Goal: Browse casually

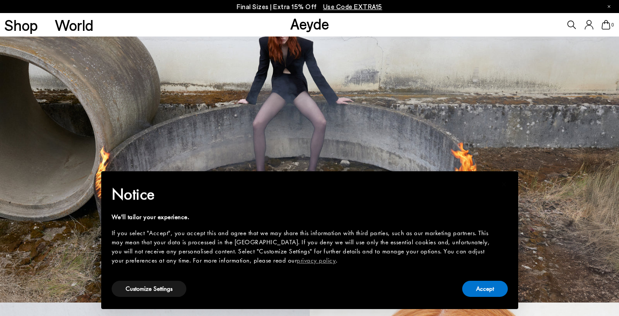
scroll to position [25, 0]
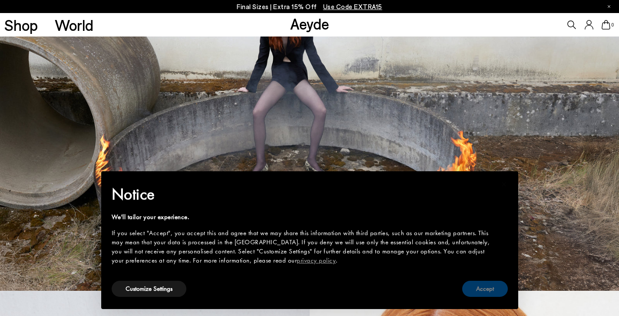
click at [488, 287] on button "Accept" at bounding box center [486, 289] width 46 height 16
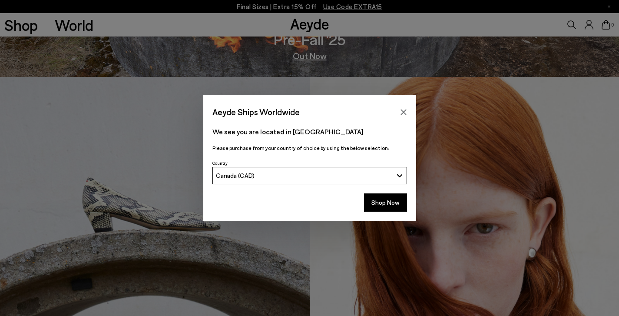
scroll to position [242, 0]
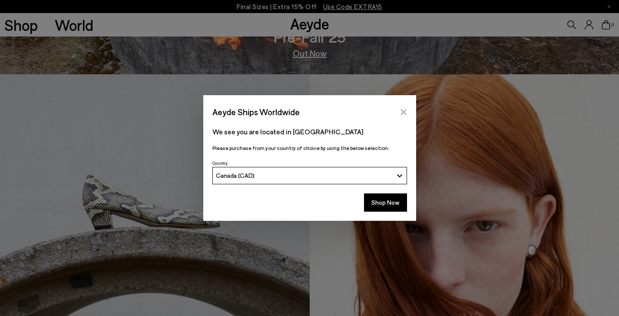
click at [405, 112] on icon "Close" at bounding box center [403, 112] width 7 height 7
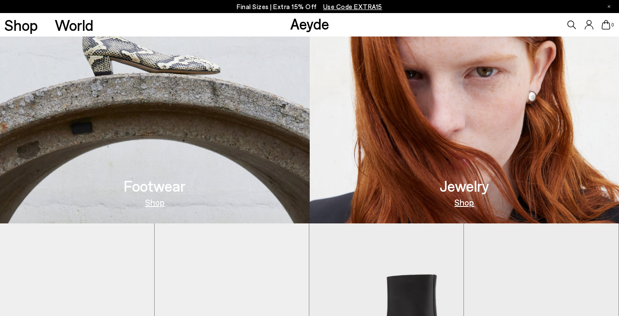
scroll to position [399, 0]
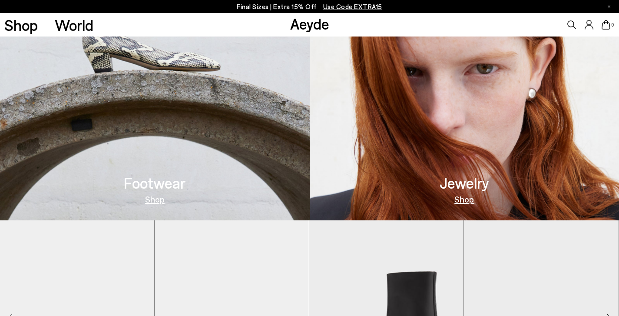
click at [155, 201] on link "Shop" at bounding box center [155, 199] width 20 height 9
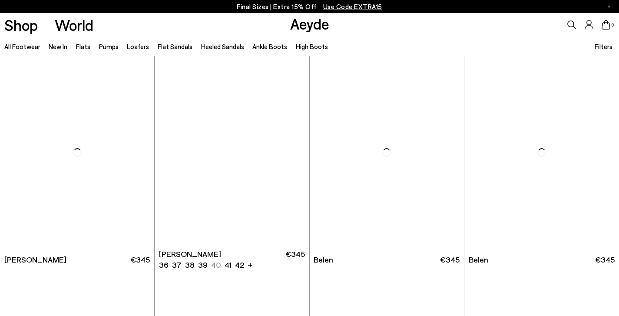
scroll to position [216, 0]
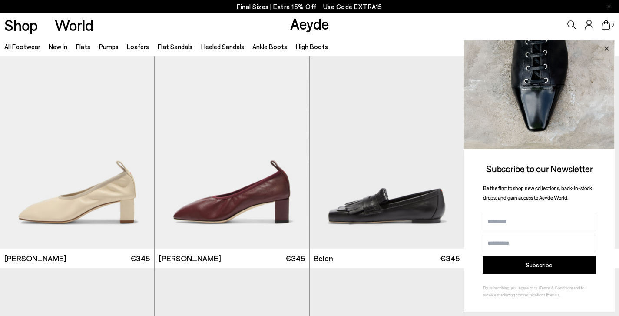
click at [609, 45] on icon at bounding box center [606, 48] width 11 height 11
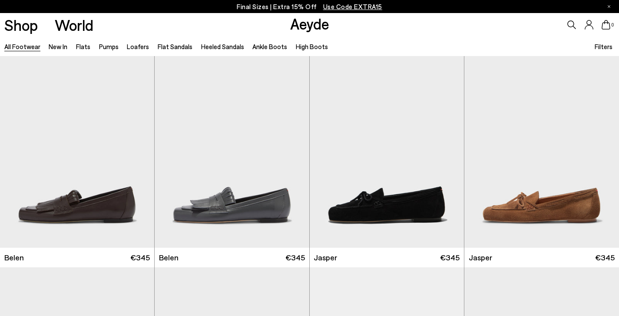
scroll to position [431, 0]
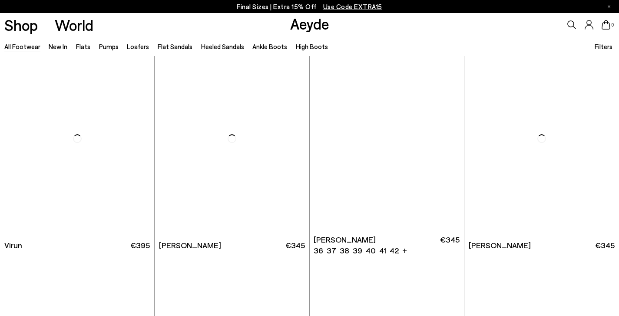
scroll to position [2794, 0]
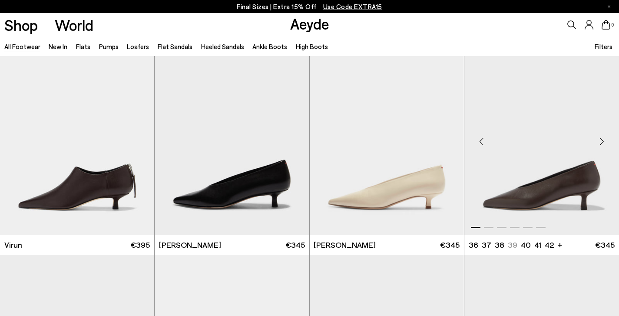
click at [607, 140] on div "Next slide" at bounding box center [602, 142] width 26 height 26
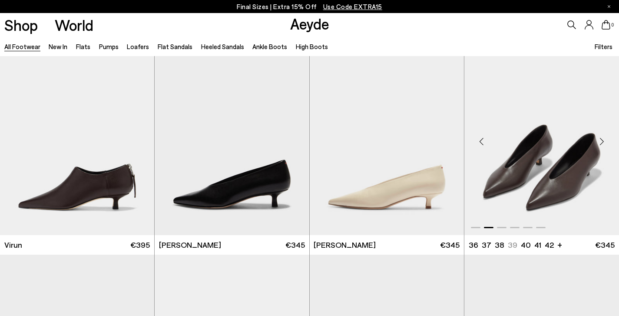
click at [607, 140] on div "Next slide" at bounding box center [602, 142] width 26 height 26
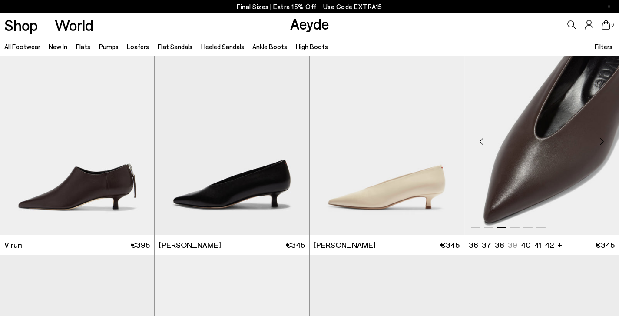
click at [607, 140] on div "Next slide" at bounding box center [602, 142] width 26 height 26
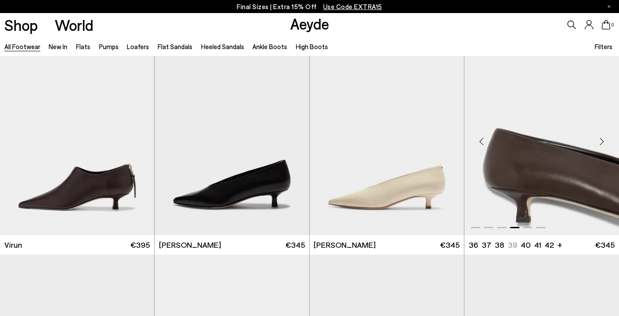
click at [607, 140] on div "Next slide" at bounding box center [602, 142] width 26 height 26
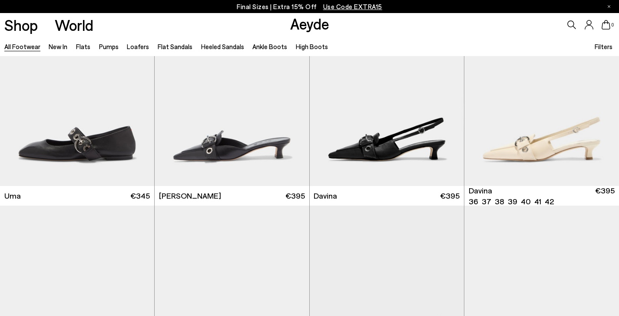
scroll to position [4768, 0]
